Goal: Information Seeking & Learning: Find specific fact

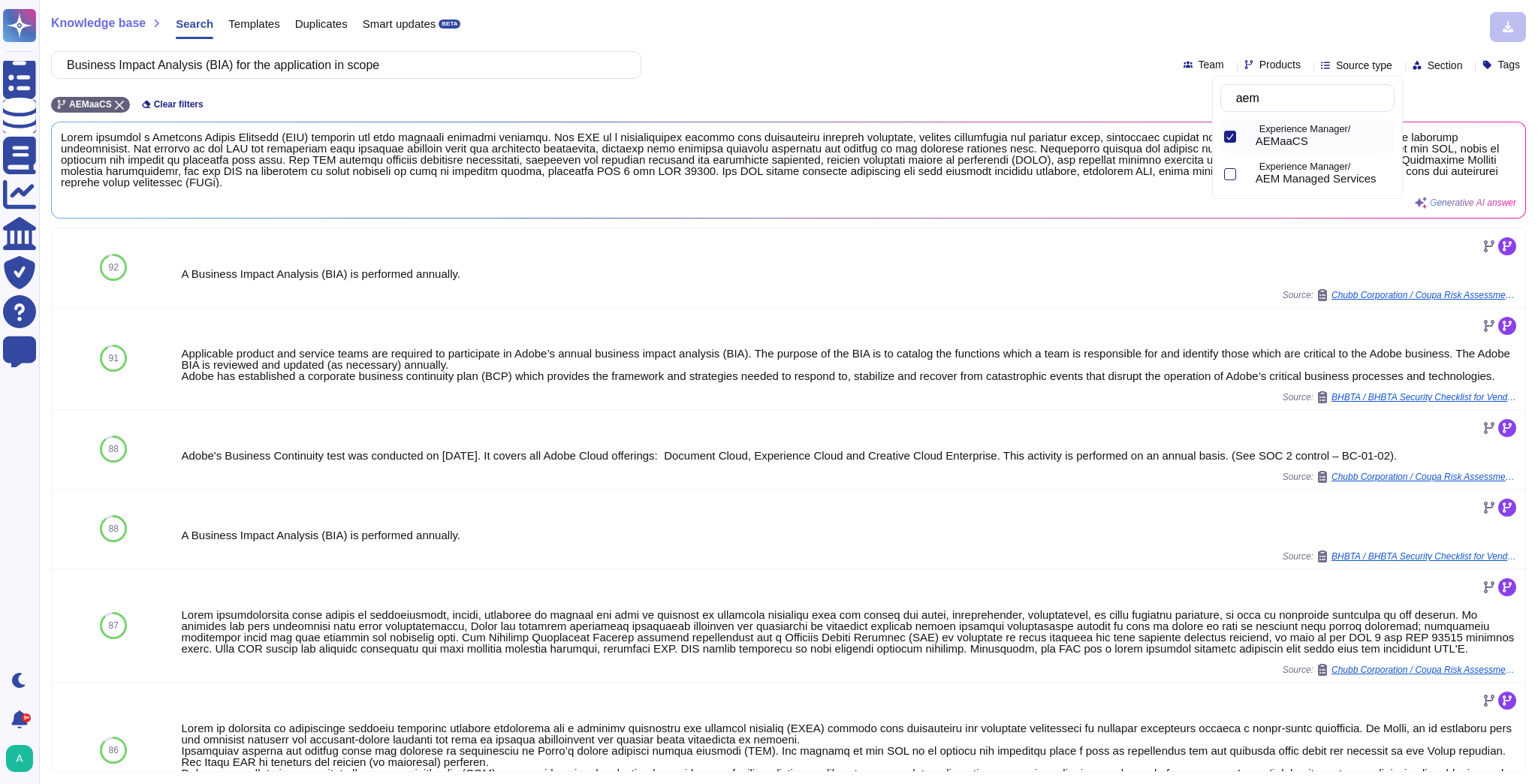
scroll to position [307, 0]
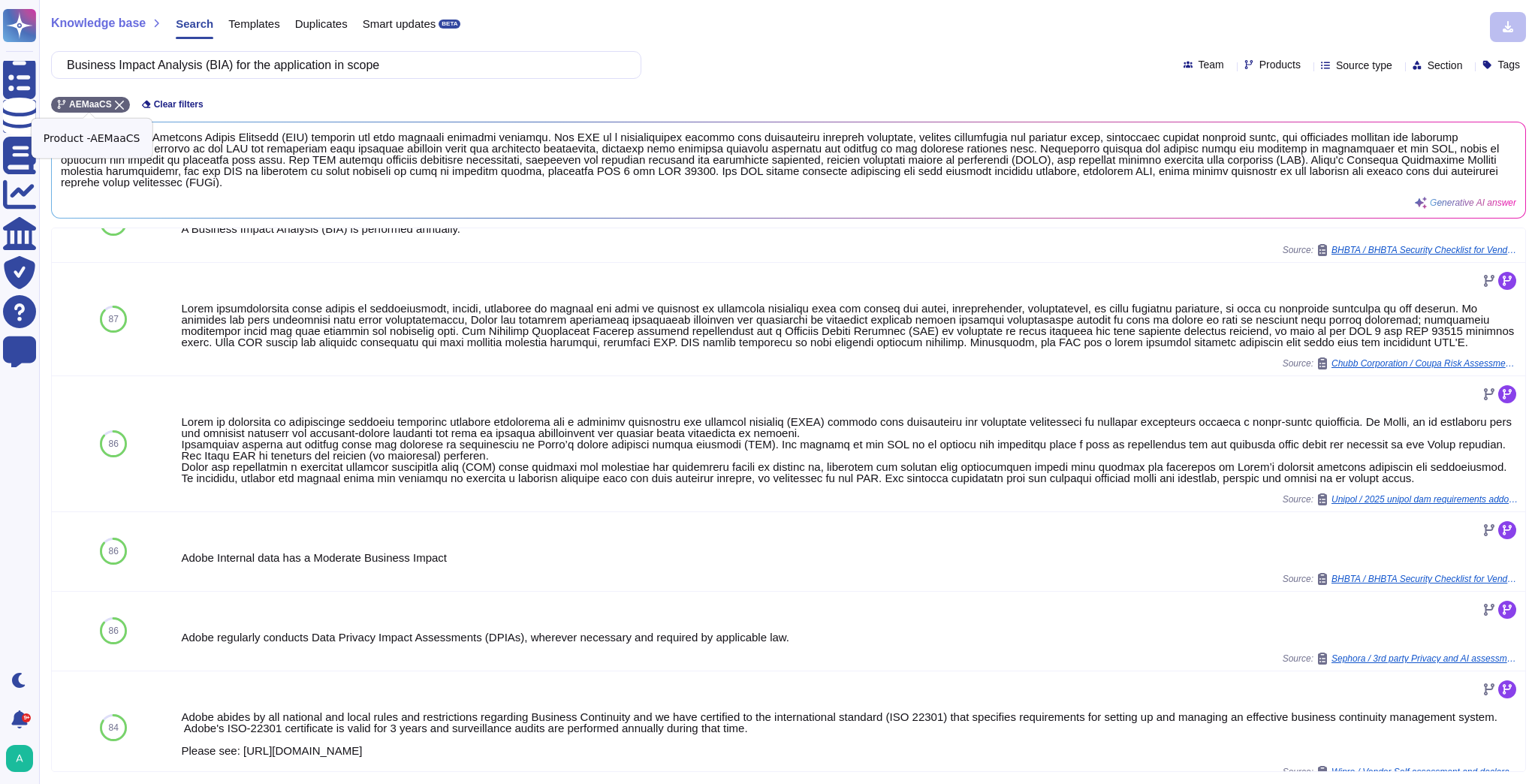
click at [118, 107] on icon at bounding box center [119, 105] width 9 height 9
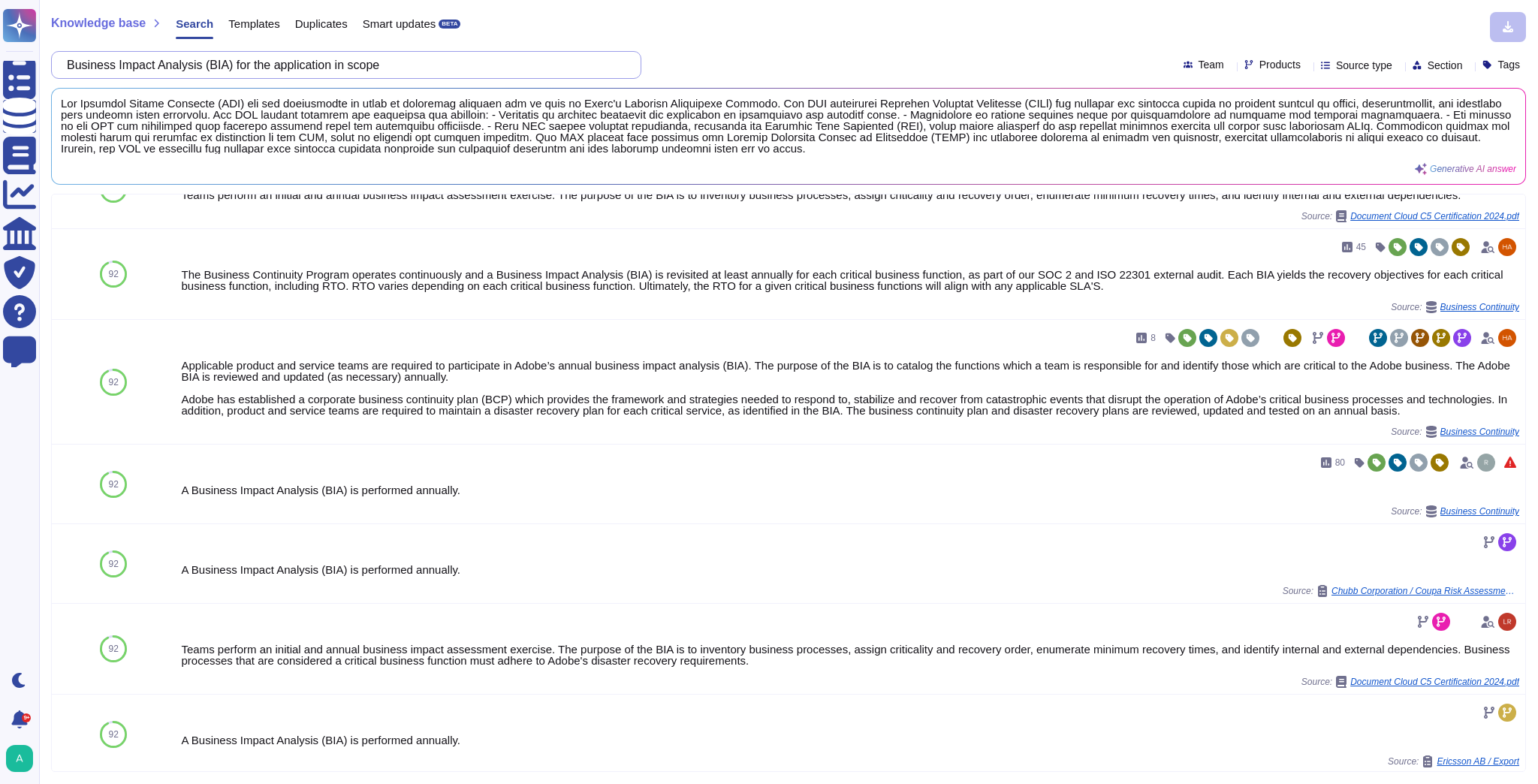
drag, startPoint x: 441, startPoint y: 62, endPoint x: -291, endPoint y: 24, distance: 733.0
click at [0, 24] on html "Questionnaires Knowledge Base Documents Analytics CAIQ / SIG Trust Center Help …" at bounding box center [769, 392] width 1538 height 784
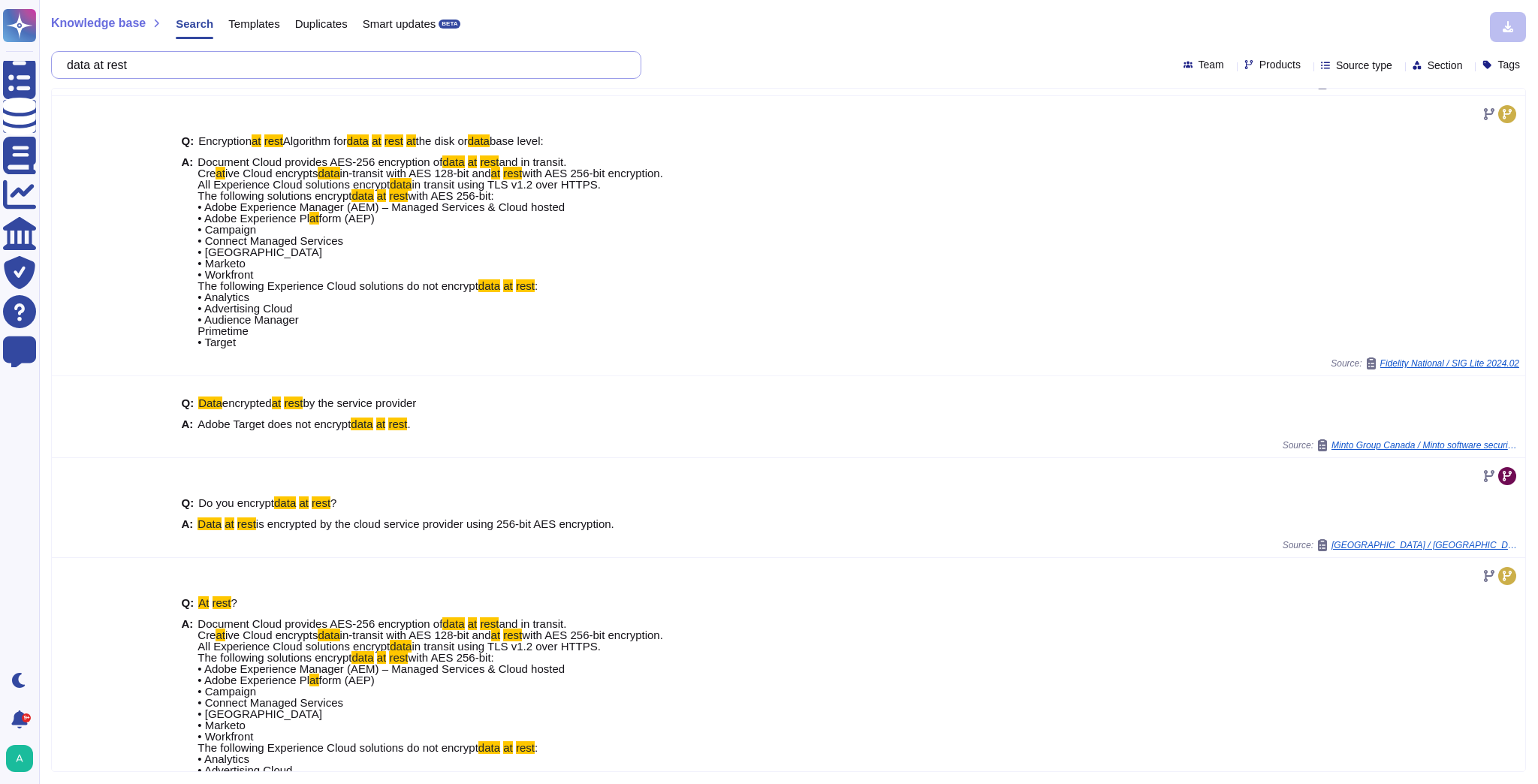
scroll to position [661, 0]
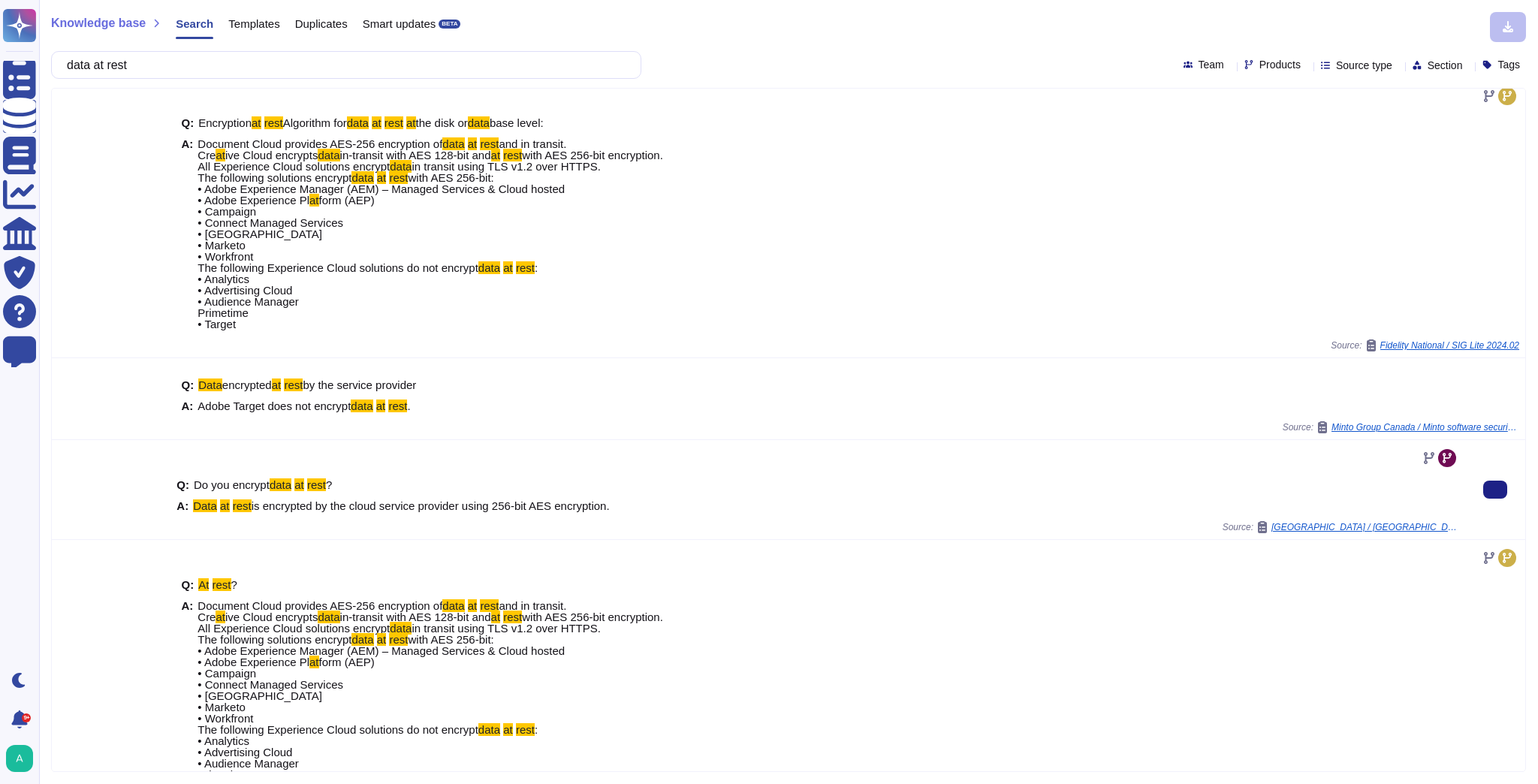
drag, startPoint x: 610, startPoint y: 506, endPoint x: 192, endPoint y: 507, distance: 418.0
click at [192, 507] on div "A: Data at rest is encrypted by the cloud service provider using 256-bit AES en…" at bounding box center [818, 505] width 1283 height 11
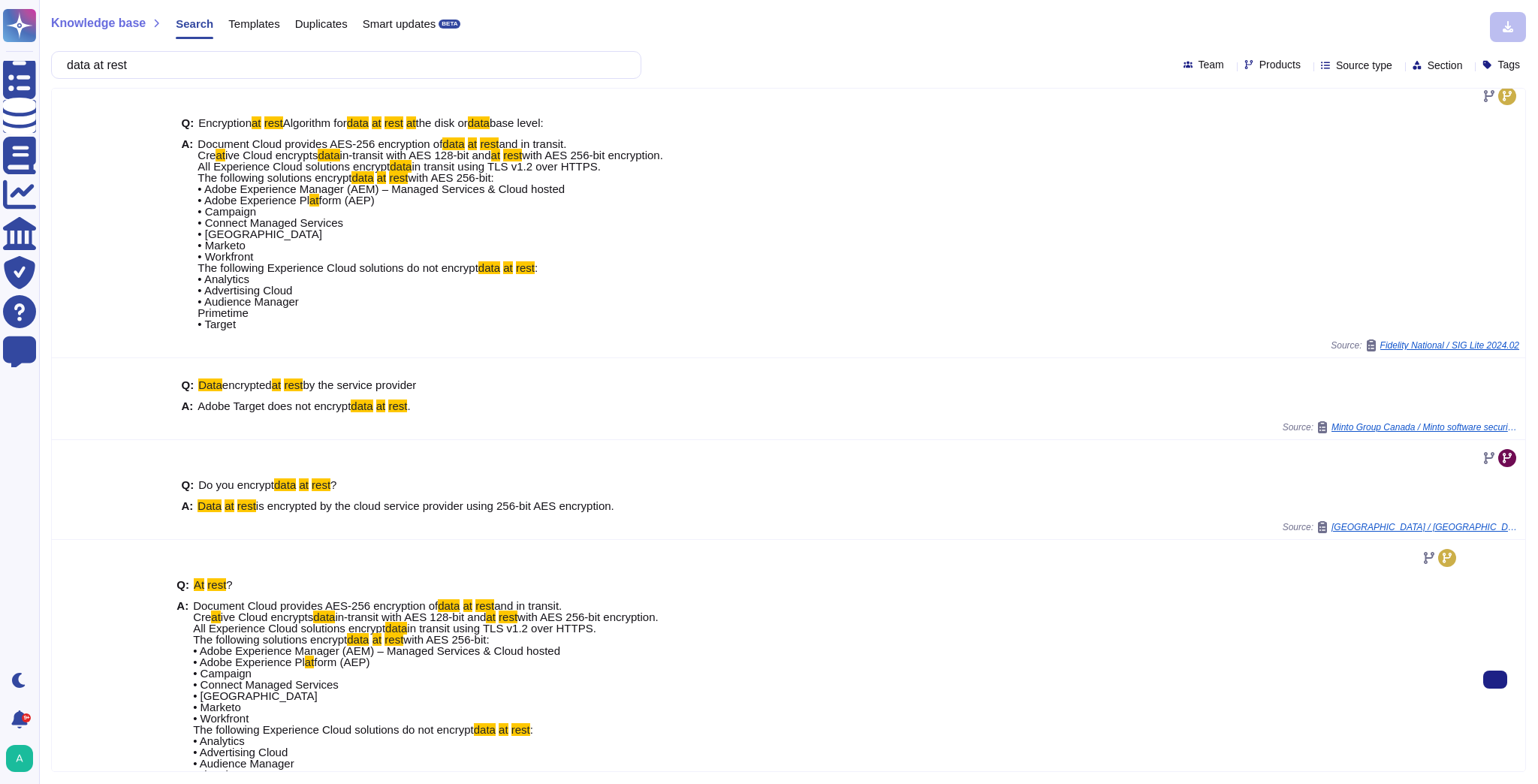
copy span "Data at rest is encrypted by the cloud service provider using 256-bit AES encry…"
drag, startPoint x: 170, startPoint y: 66, endPoint x: 109, endPoint y: 64, distance: 61.0
click at [109, 64] on input "data at rest" at bounding box center [343, 64] width 566 height 26
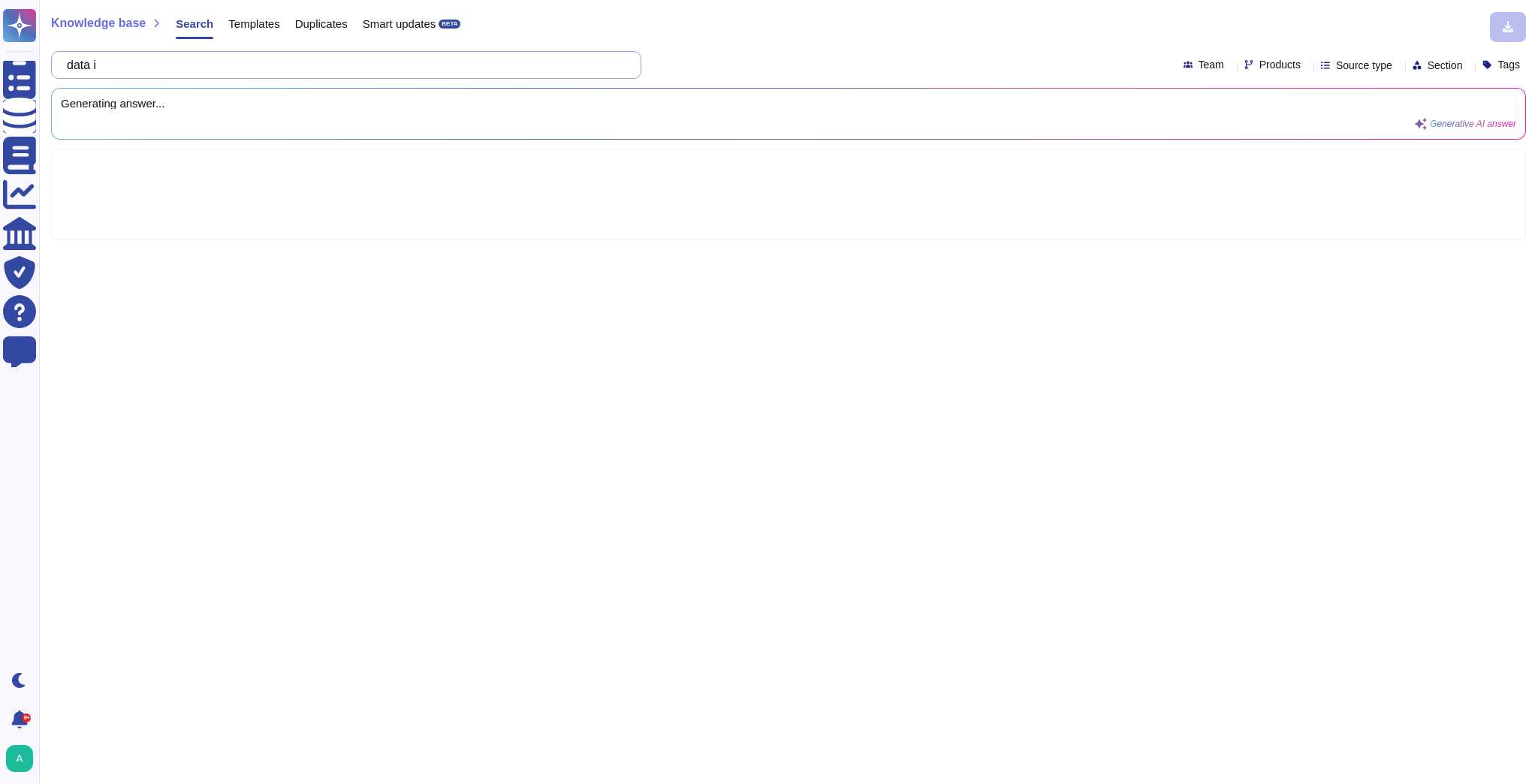
scroll to position [0, 0]
type input "data in transit"
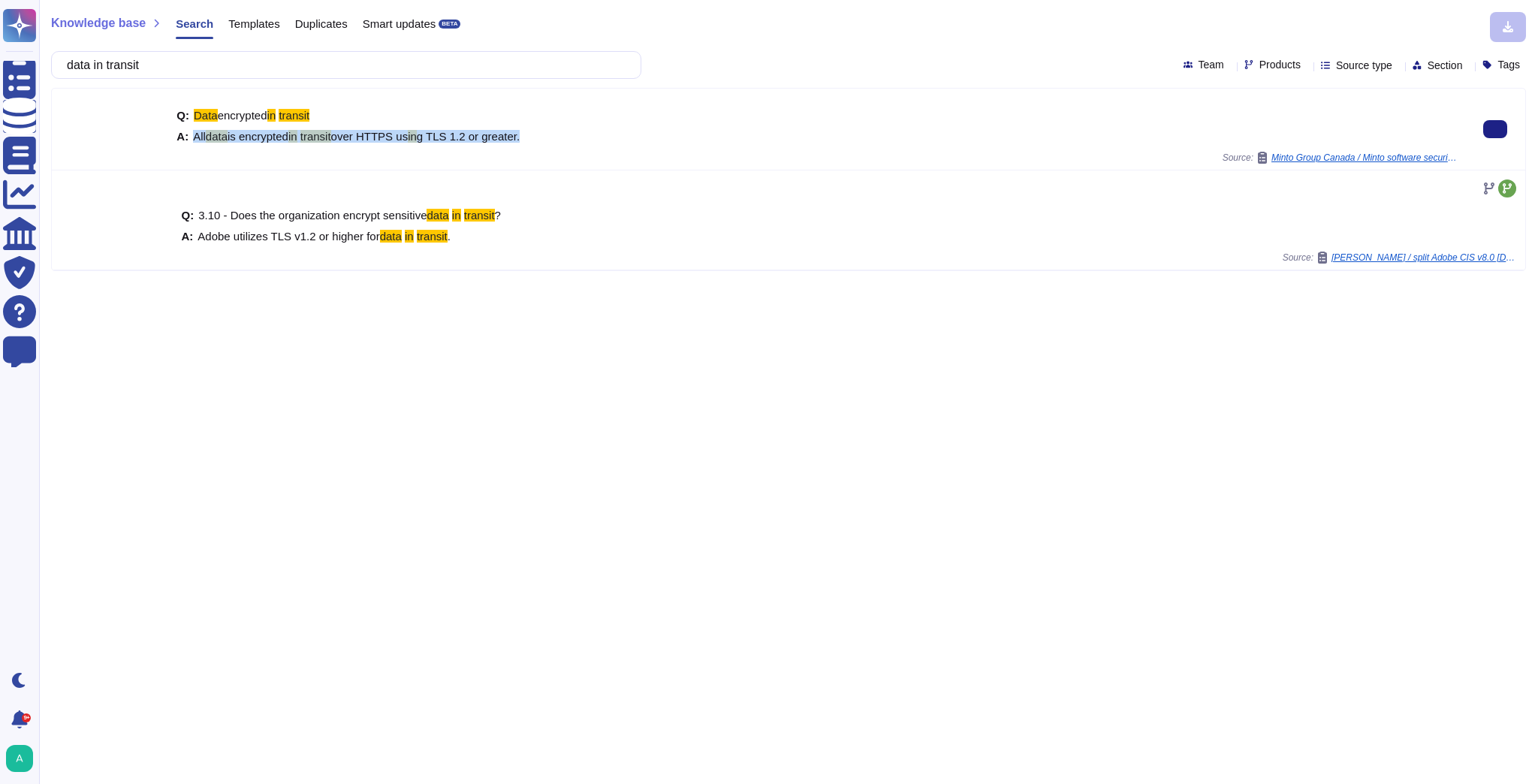
drag, startPoint x: 538, startPoint y: 140, endPoint x: 193, endPoint y: 135, distance: 345.0
click at [193, 135] on div "A: All data is encrypted in transit over HTTPS us in g TLS 1.2 or greater." at bounding box center [818, 136] width 1283 height 11
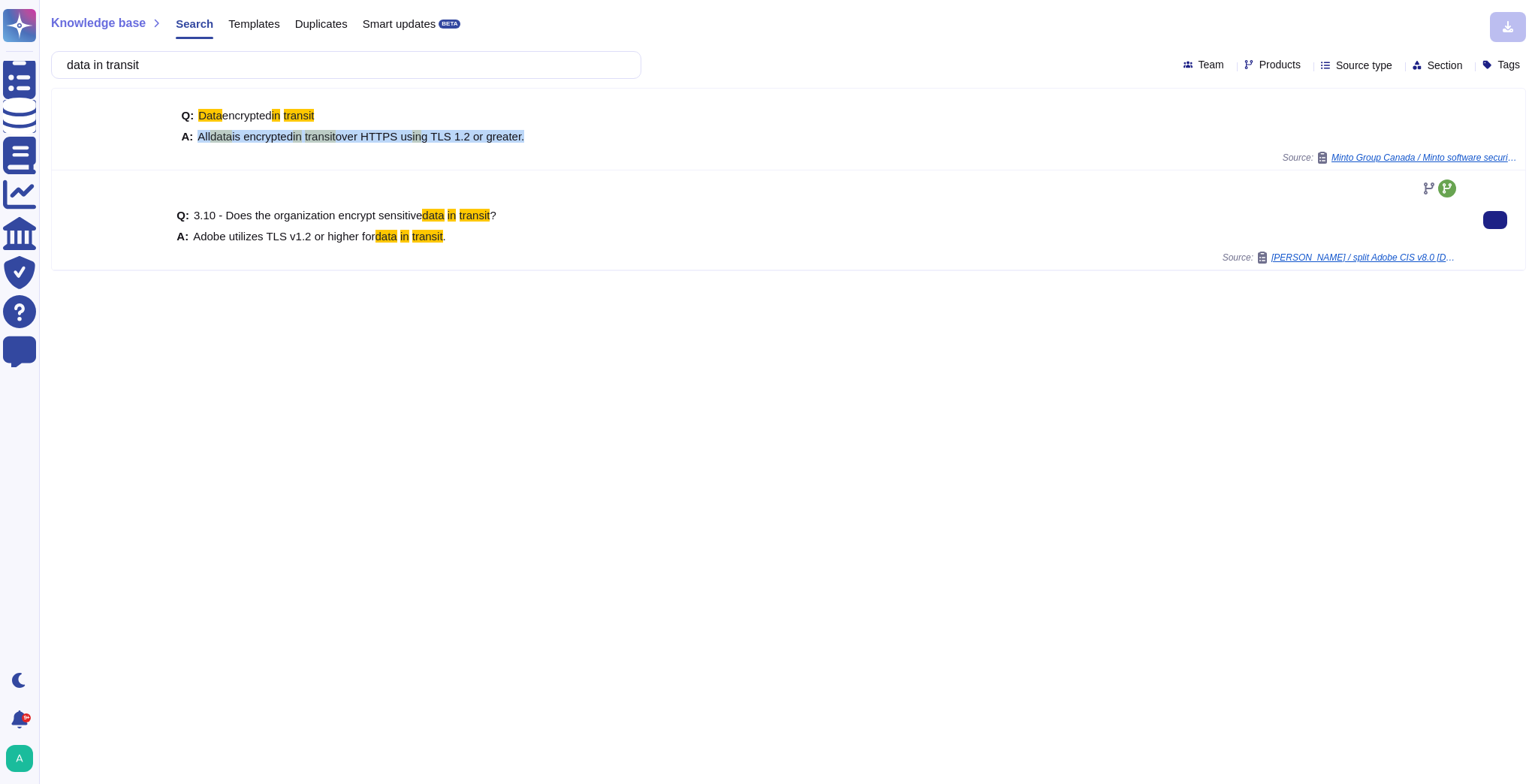
copy span "All data is encrypted in transit over HTTPS us in g TLS 1.2 or greater."
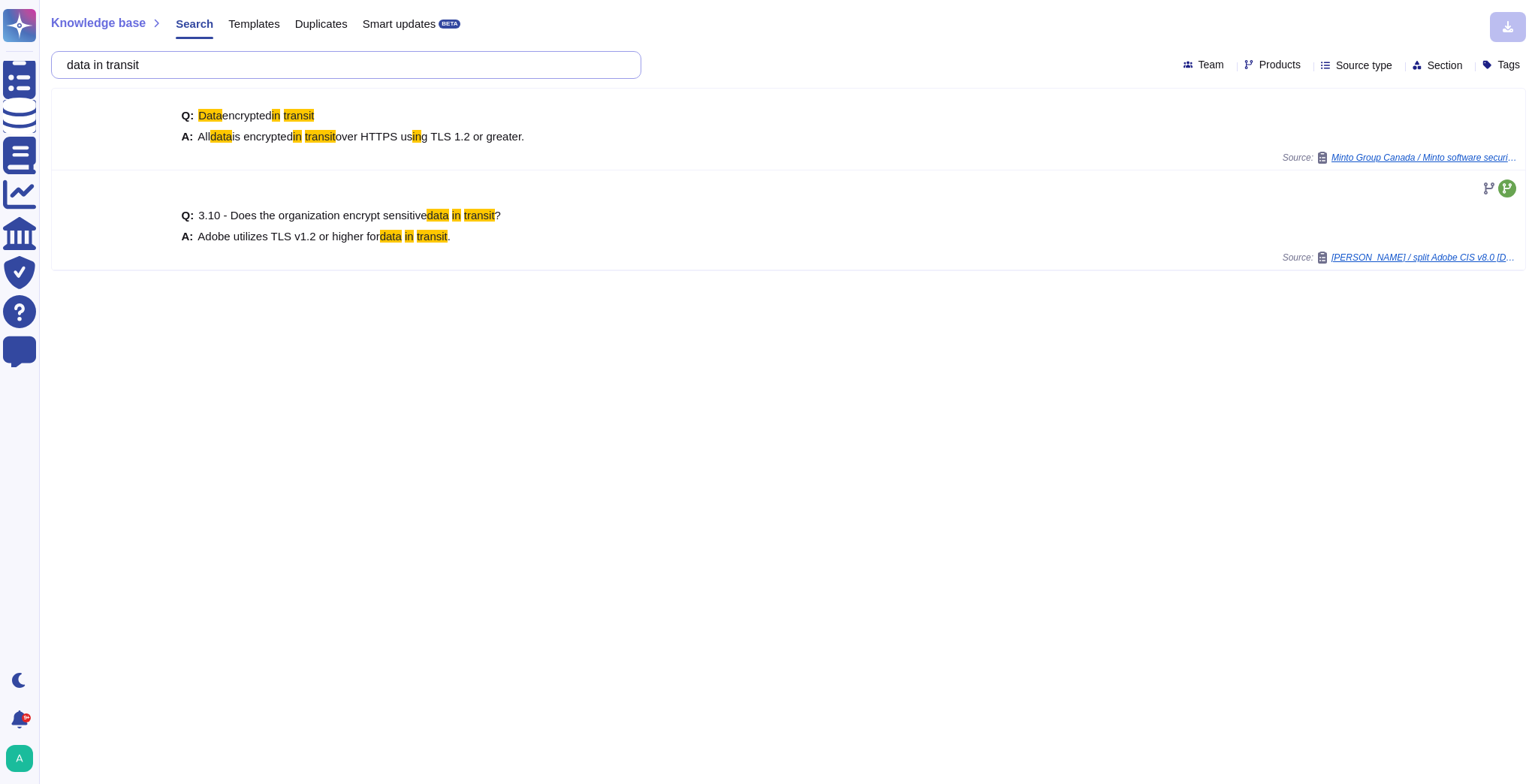
drag, startPoint x: 219, startPoint y: 65, endPoint x: -175, endPoint y: 56, distance: 394.1
click at [0, 56] on html "Questionnaires Knowledge Base Documents Analytics CAIQ / SIG Trust Center Help …" at bounding box center [769, 392] width 1538 height 784
paste input "How do you manage access on a need to know basis/role based?"
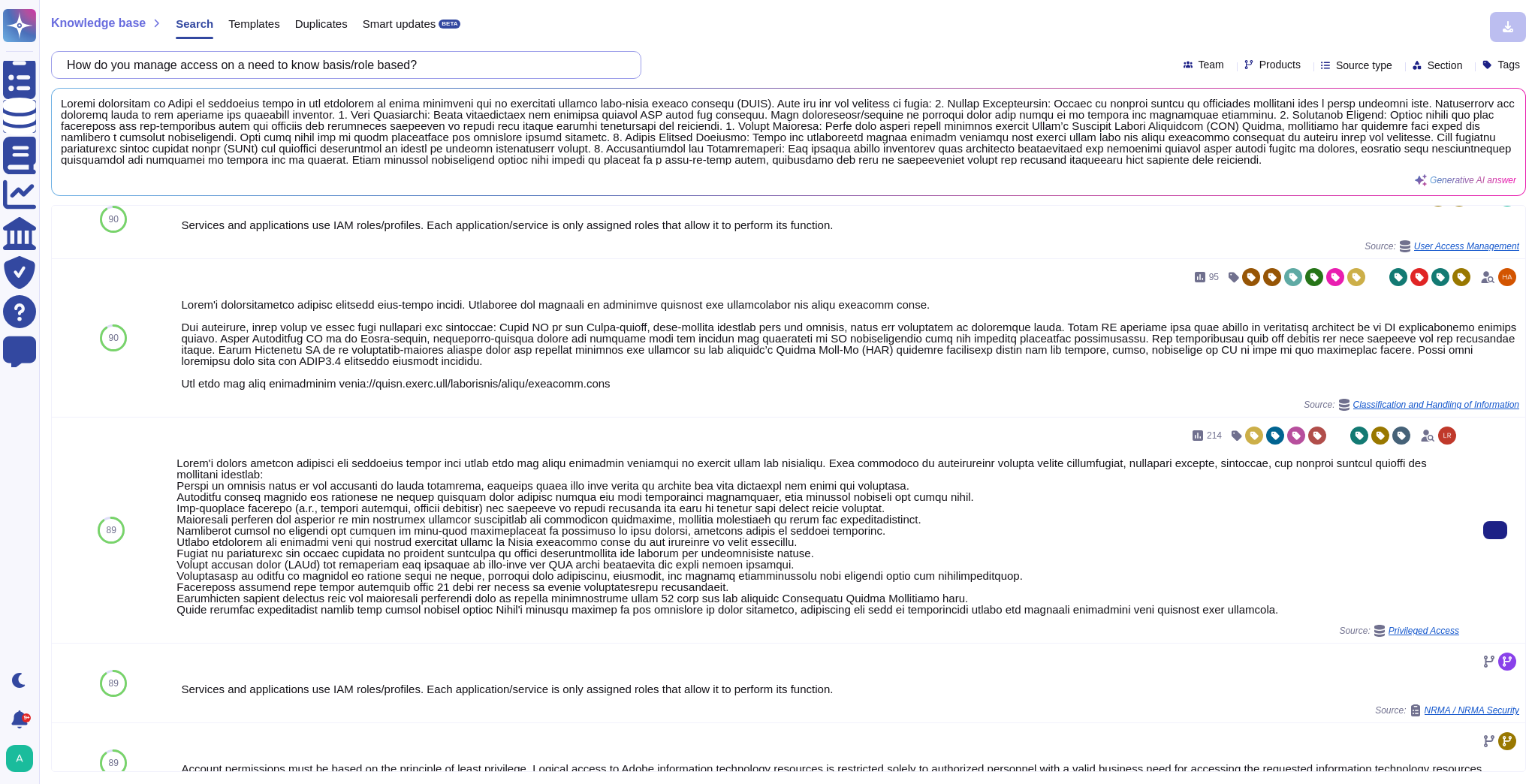
scroll to position [354, 0]
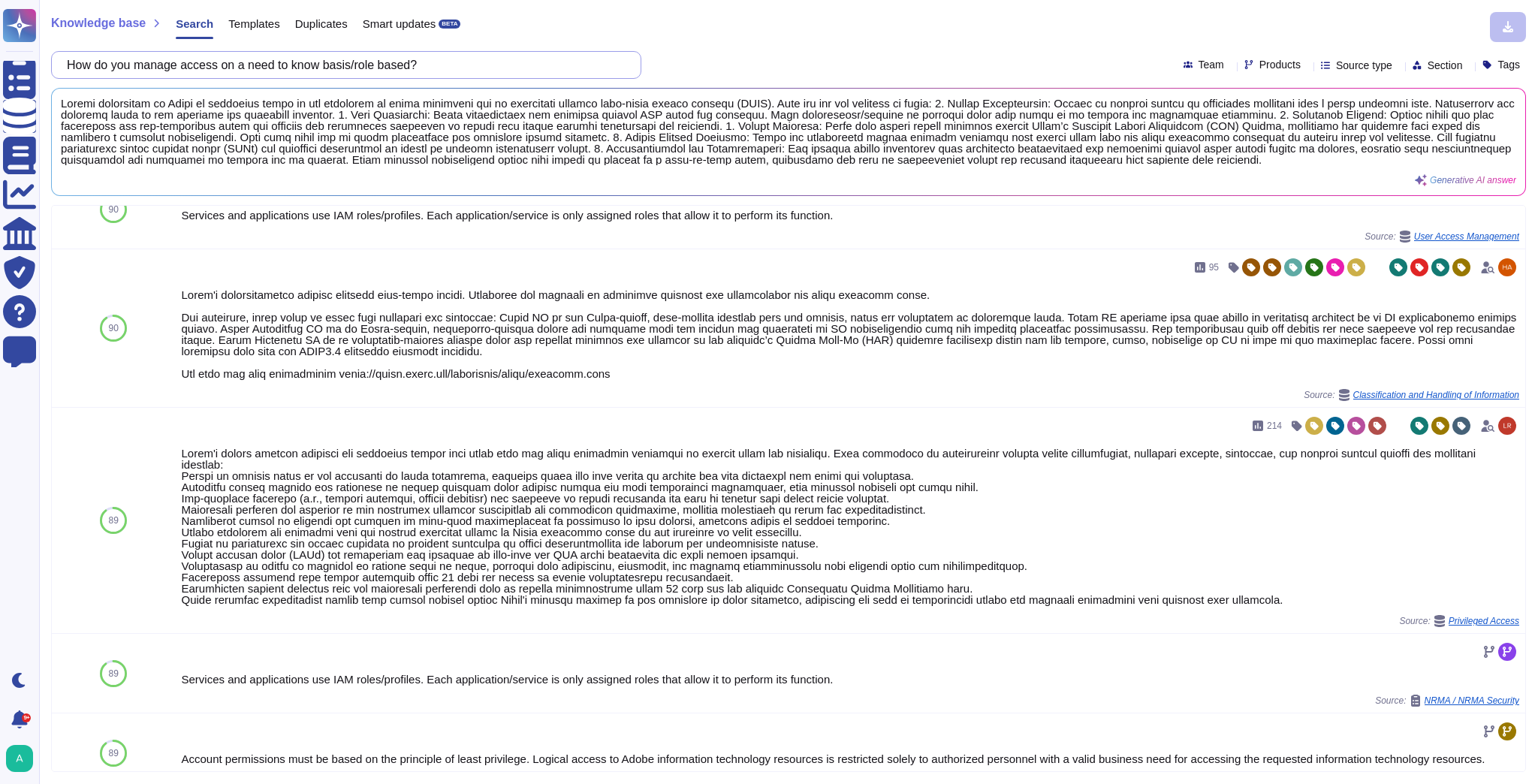
click at [458, 69] on input "How do you manage access on a need to know basis/role based?" at bounding box center [343, 64] width 566 height 26
paste input "If you offer customer support services, from which countries is this support of…"
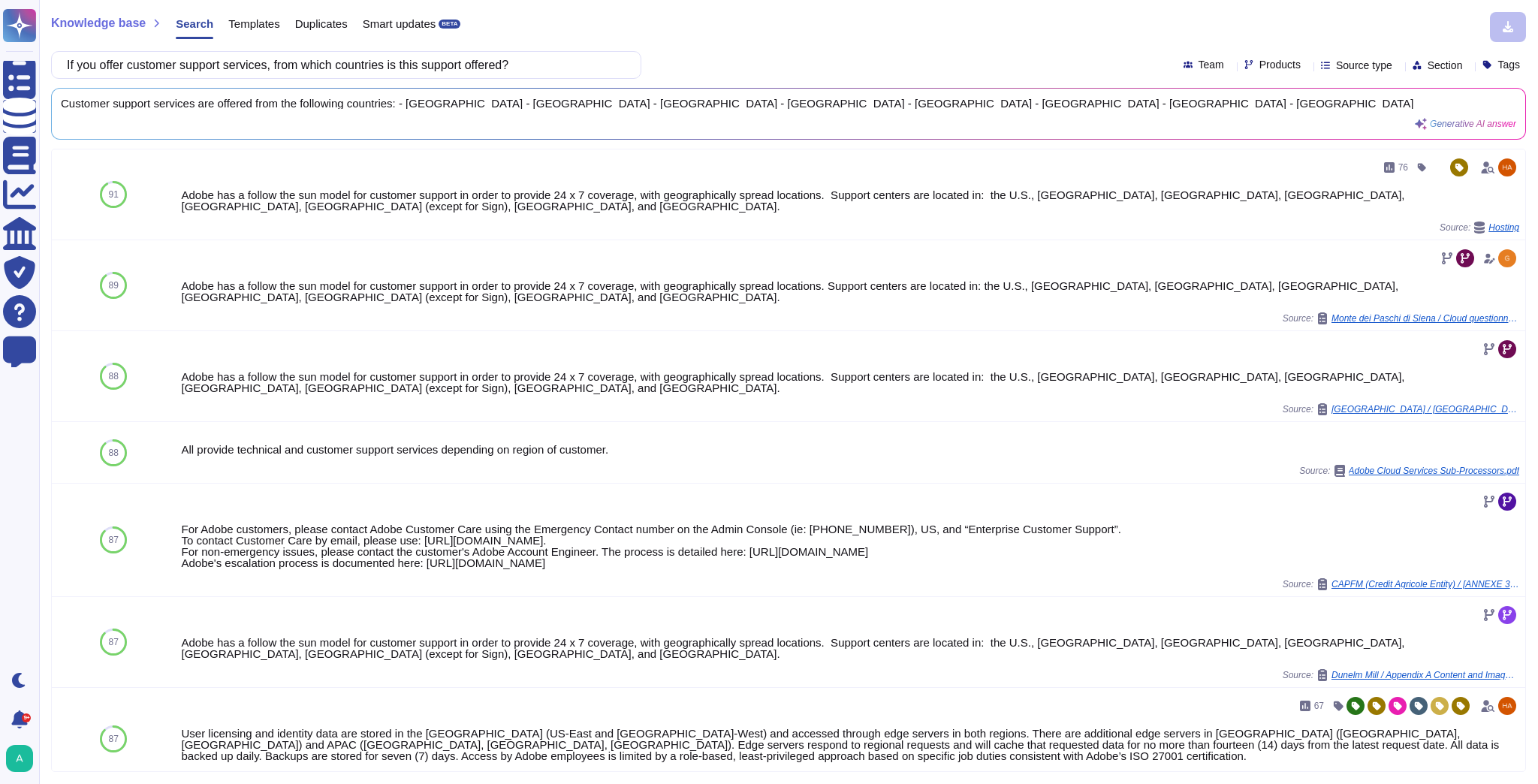
type input "If you offer customer support services, from which countries is this support of…"
click at [1497, 195] on button at bounding box center [1495, 194] width 24 height 18
